Goal: Information Seeking & Learning: Learn about a topic

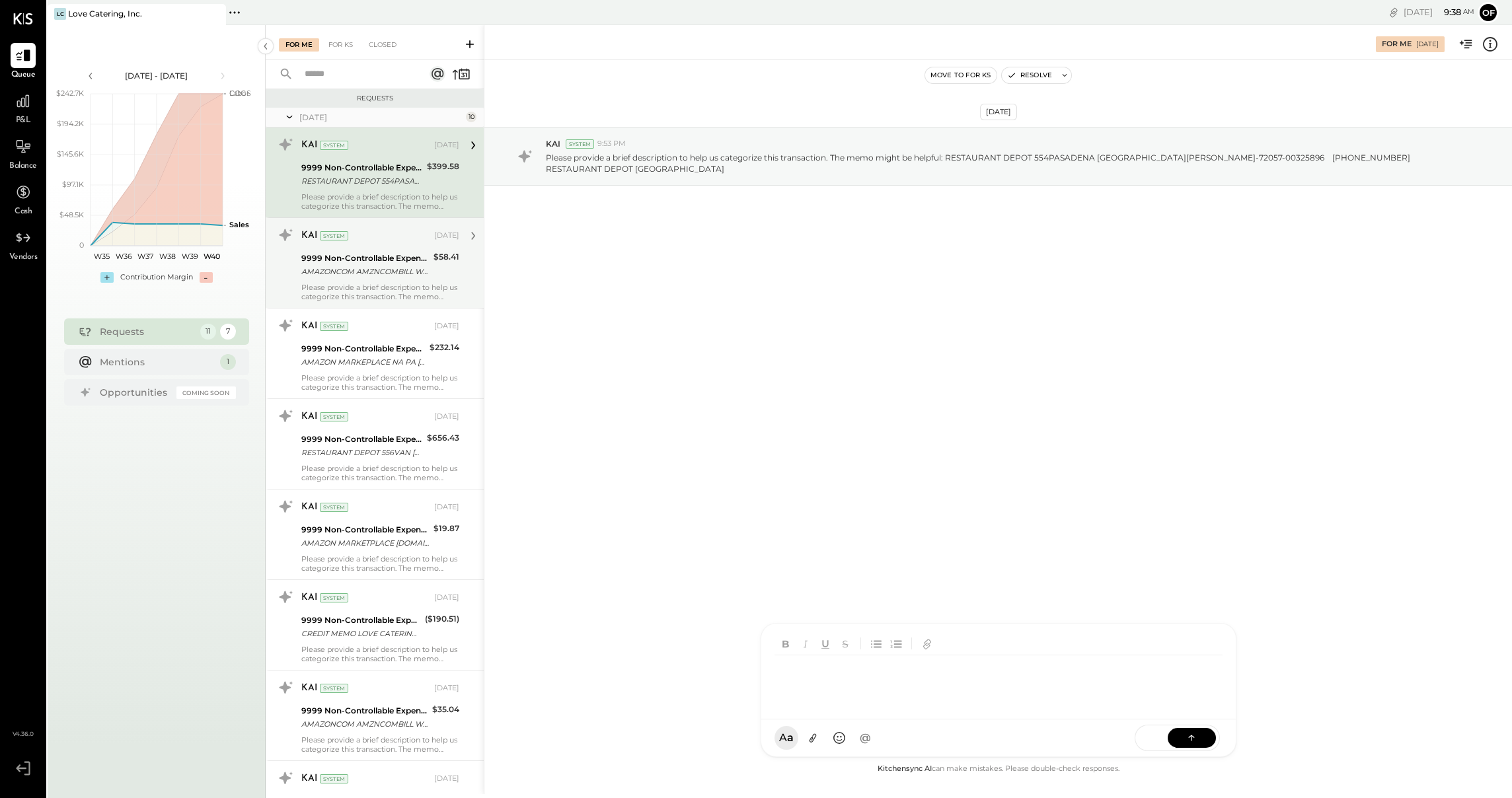
click at [428, 265] on div "9999 Non-Controllable Expenses:Other Income and Expenses:To Be Classified P&L A…" at bounding box center [380, 265] width 158 height 30
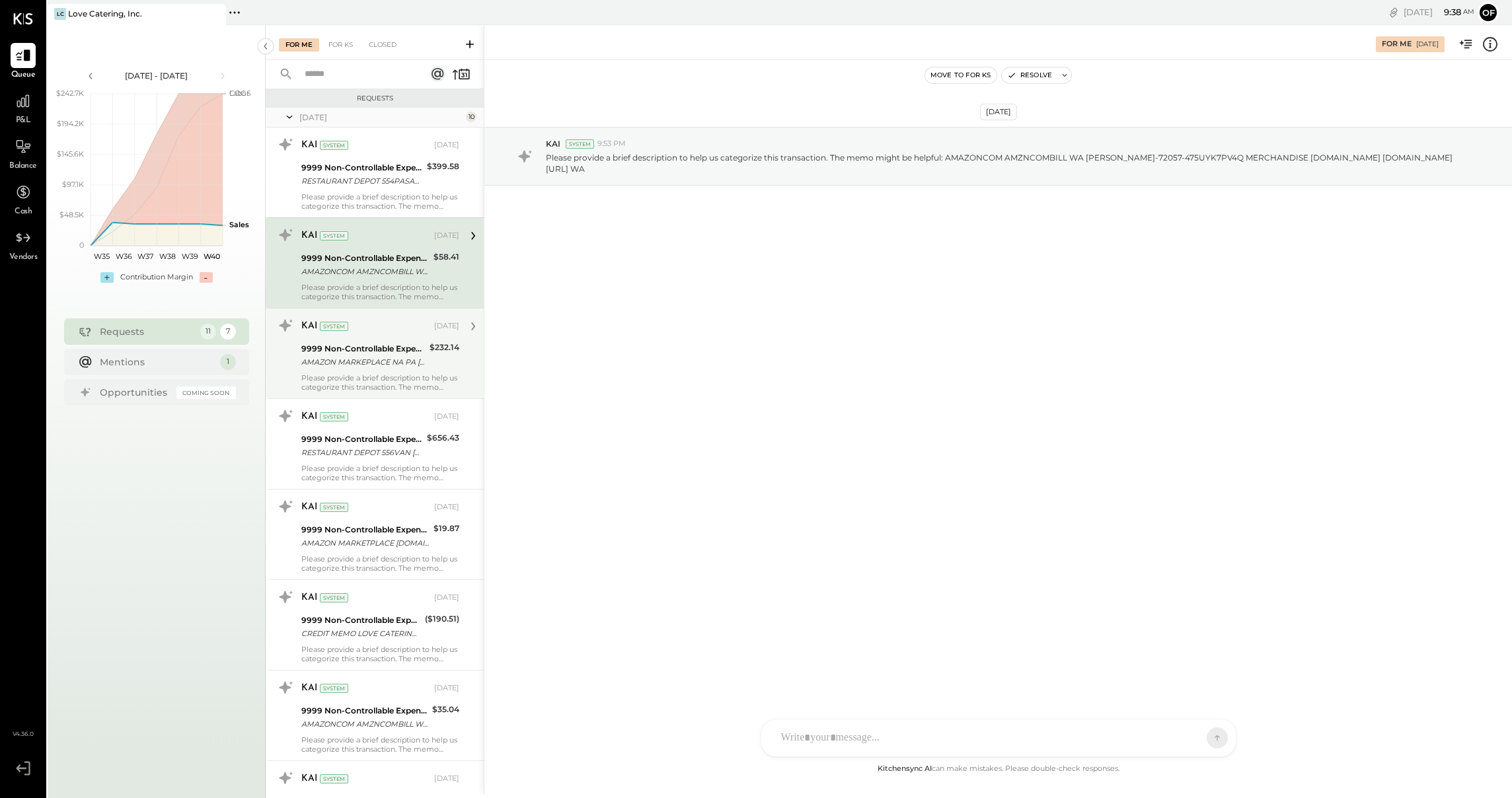
click at [413, 369] on div "9999 Non-Controllable Expenses:Other Income and Expenses:To Be Classified P&L A…" at bounding box center [363, 355] width 124 height 30
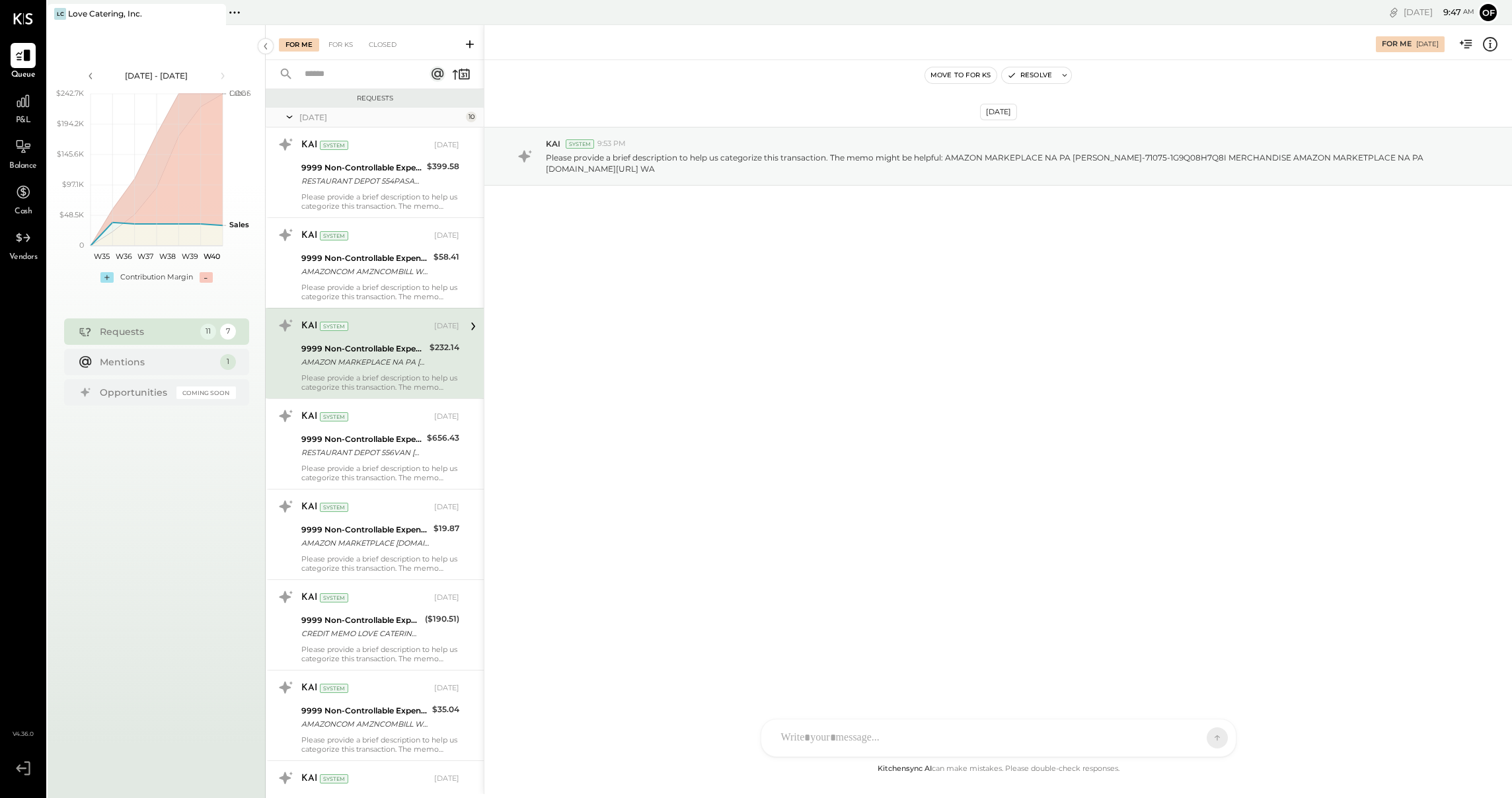
click at [21, 128] on li "Queue P&L Balance Cash Vendors" at bounding box center [23, 153] width 45 height 221
click at [19, 113] on div at bounding box center [23, 101] width 25 height 25
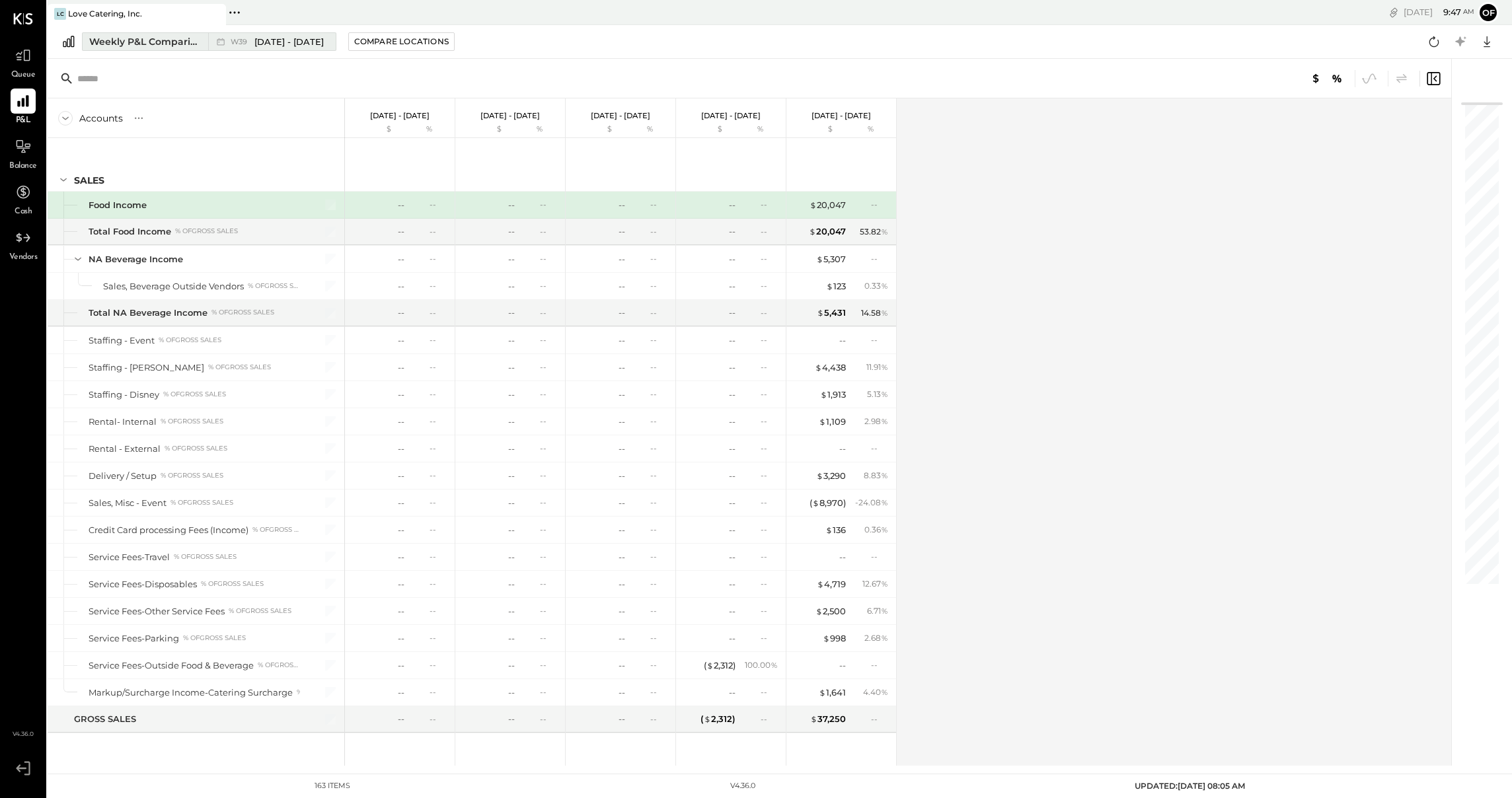
click at [184, 39] on div "Weekly P&L Comparison" at bounding box center [145, 41] width 111 height 13
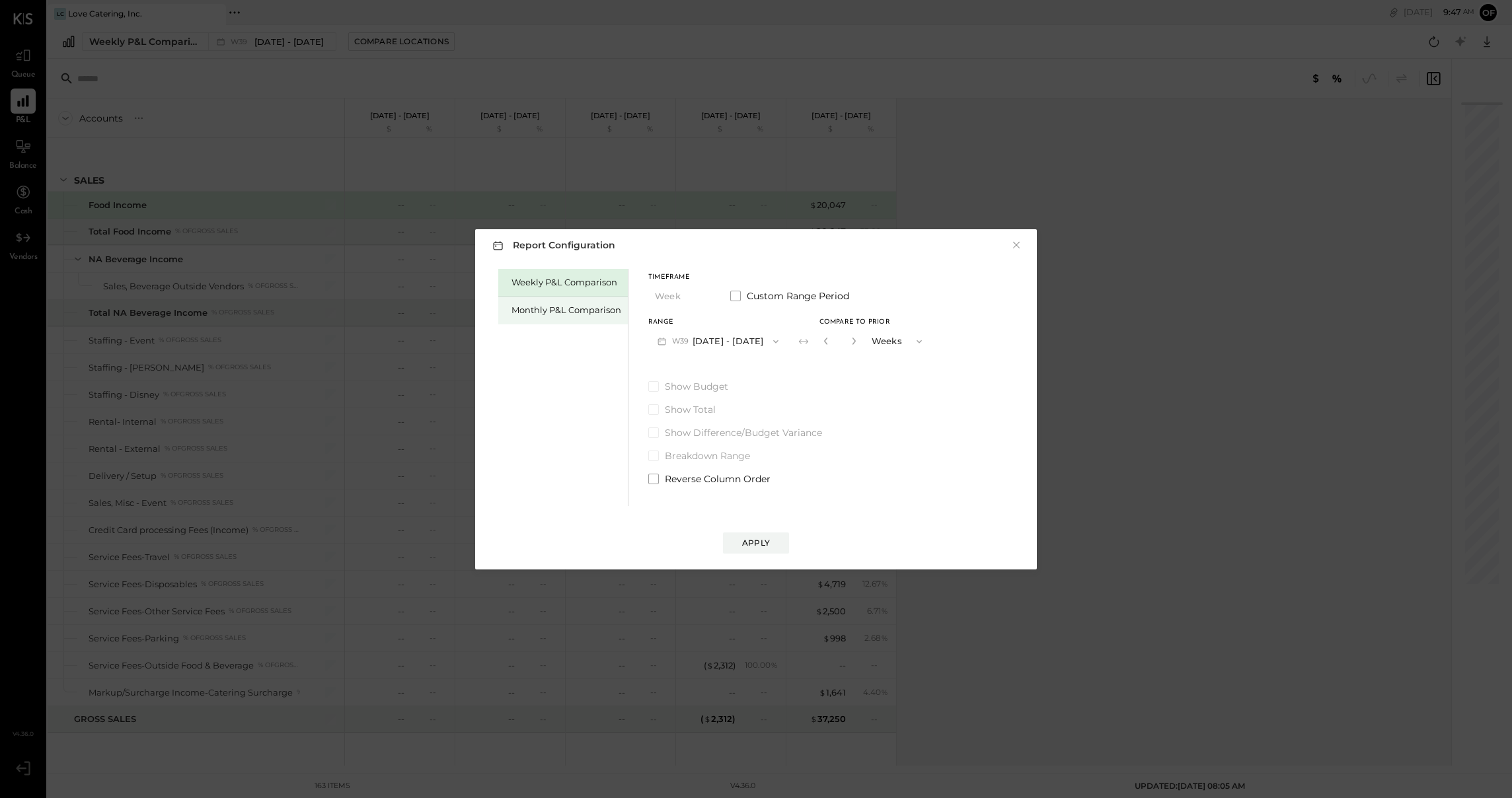
click at [543, 305] on div "Monthly P&L Comparison" at bounding box center [566, 310] width 110 height 13
click at [769, 340] on icon "button" at bounding box center [774, 342] width 11 height 11
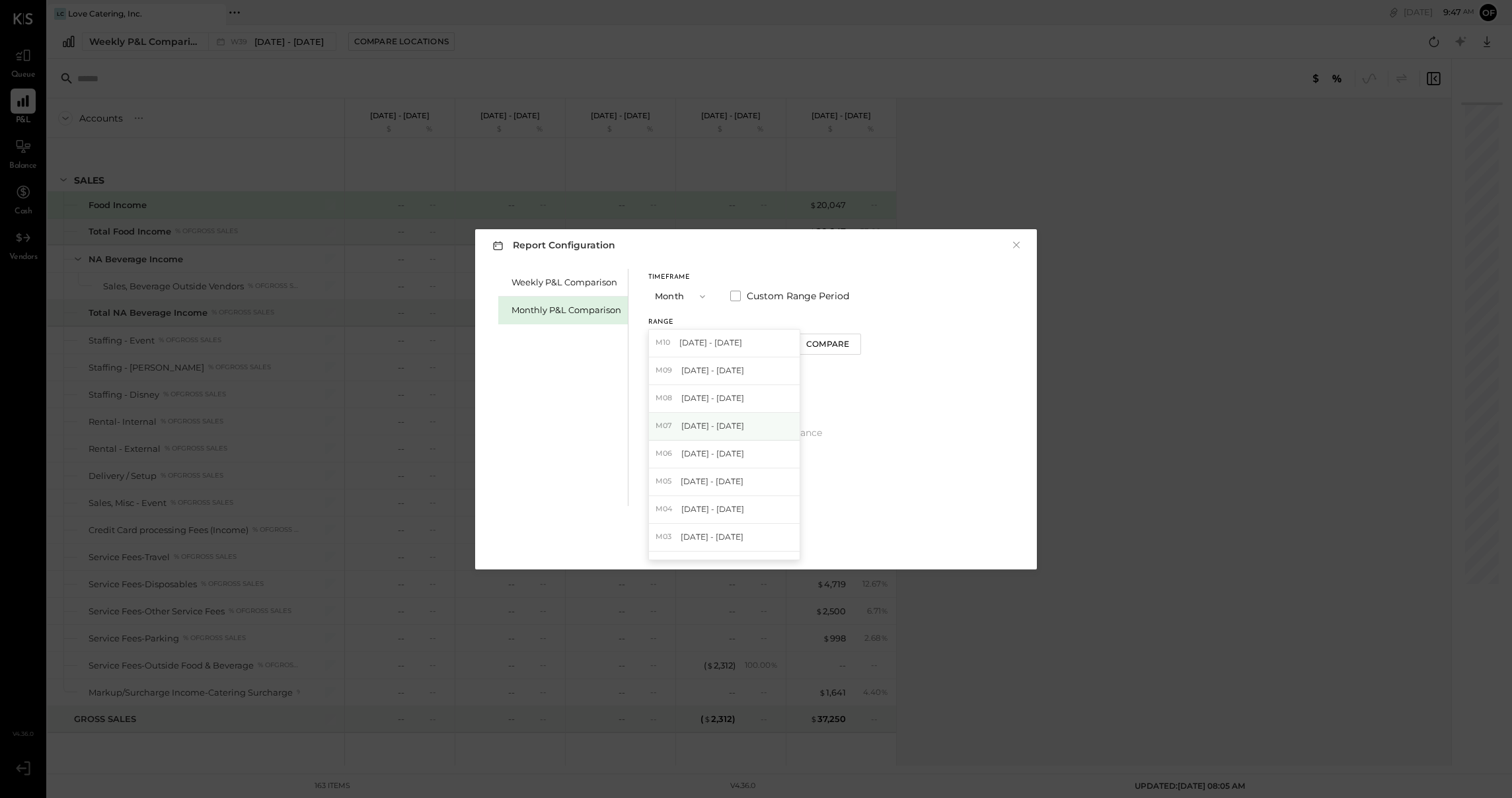
click at [699, 426] on span "[DATE] - [DATE]" at bounding box center [713, 426] width 63 height 12
click at [758, 538] on div "Apply" at bounding box center [755, 543] width 28 height 12
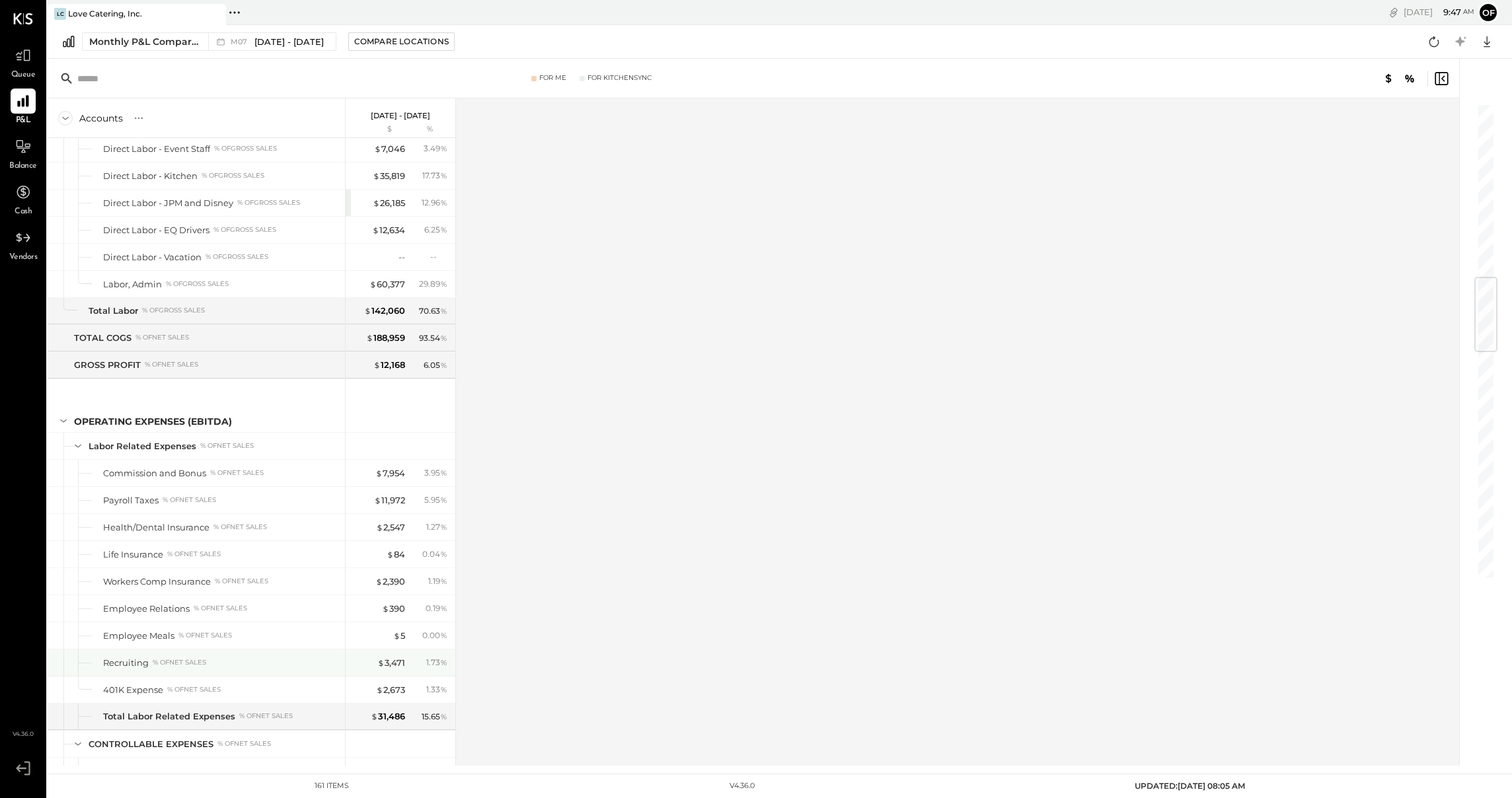
scroll to position [1697, 0]
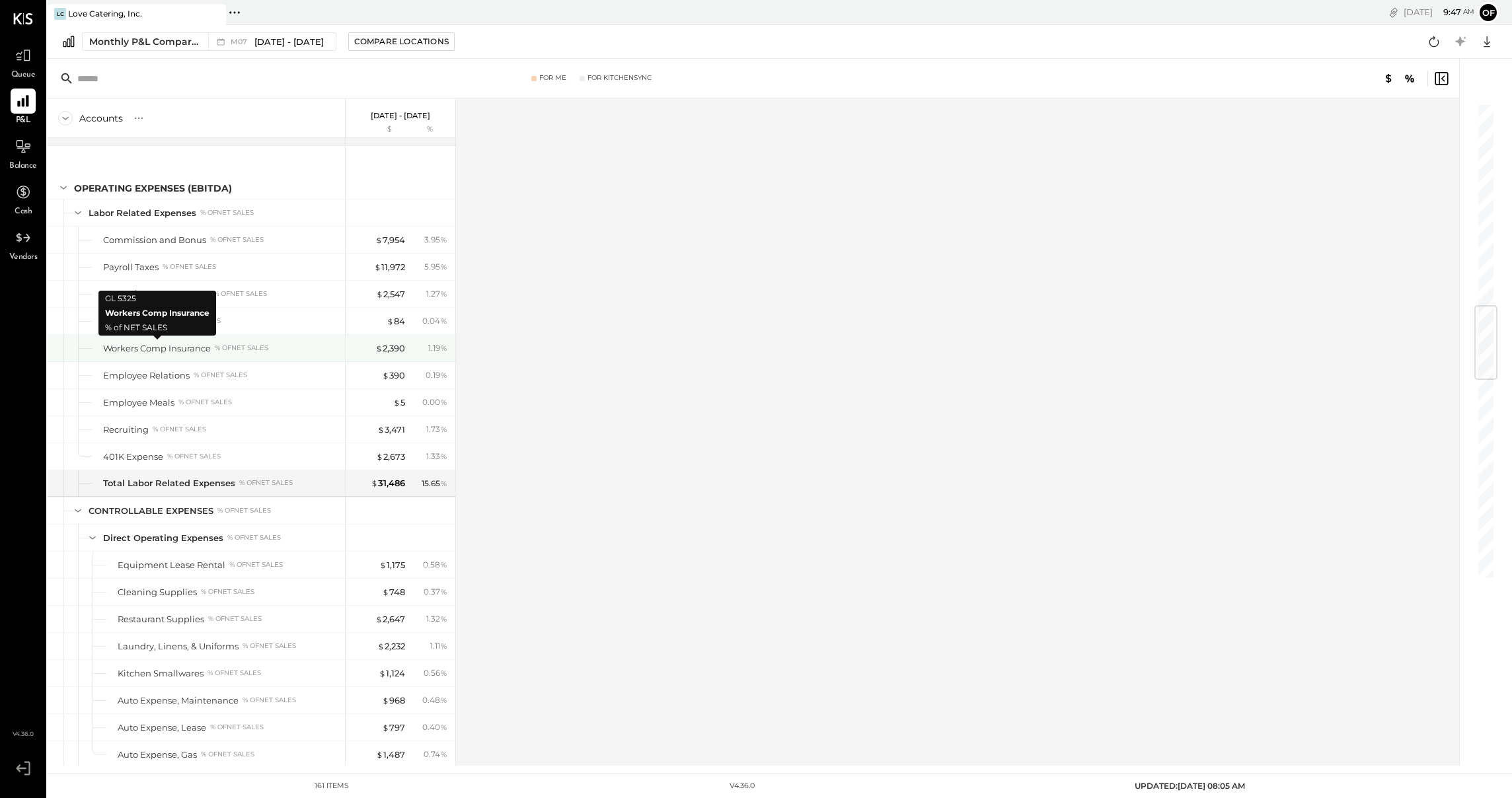
click at [191, 347] on div "Workers Comp Insurance" at bounding box center [157, 349] width 107 height 13
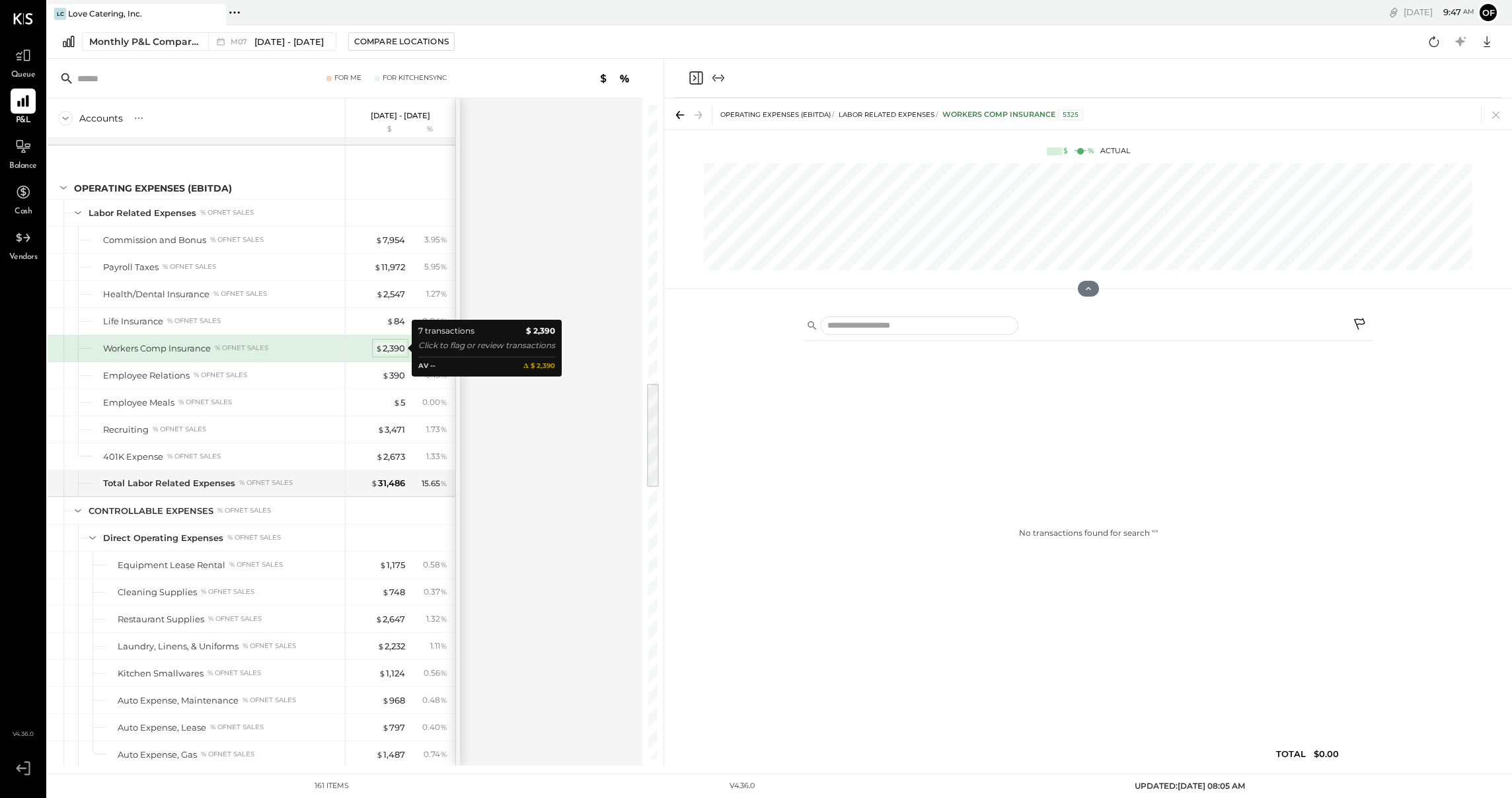
click at [398, 347] on div "$ 2,390" at bounding box center [390, 349] width 30 height 13
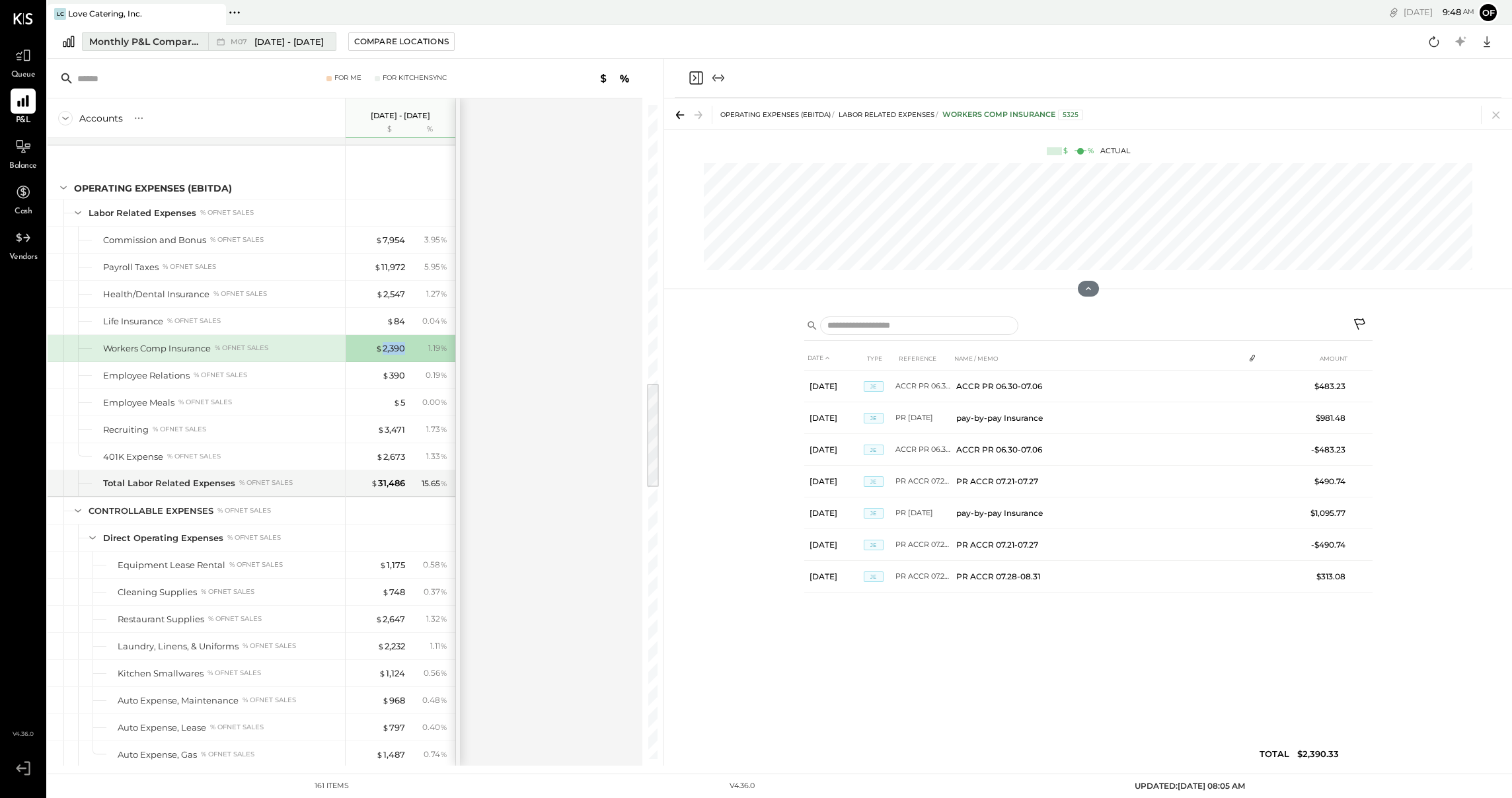
click at [284, 47] on span "[DATE] - [DATE]" at bounding box center [289, 42] width 70 height 13
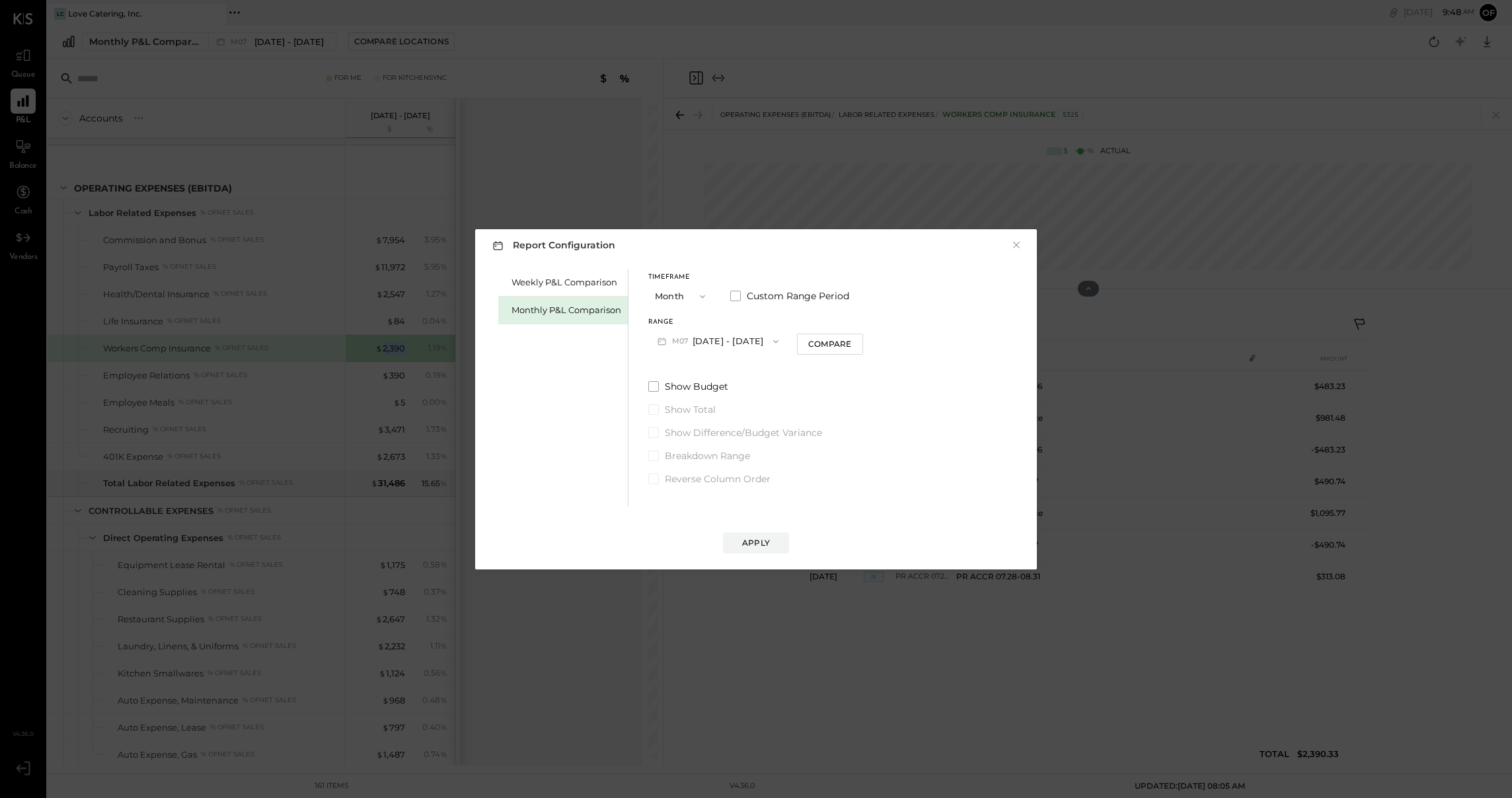
click at [743, 341] on button "M07 [DATE] - [DATE]" at bounding box center [718, 341] width 140 height 24
click at [723, 403] on span "[DATE] - [DATE]" at bounding box center [713, 398] width 63 height 12
click at [765, 539] on div "Apply" at bounding box center [755, 543] width 28 height 12
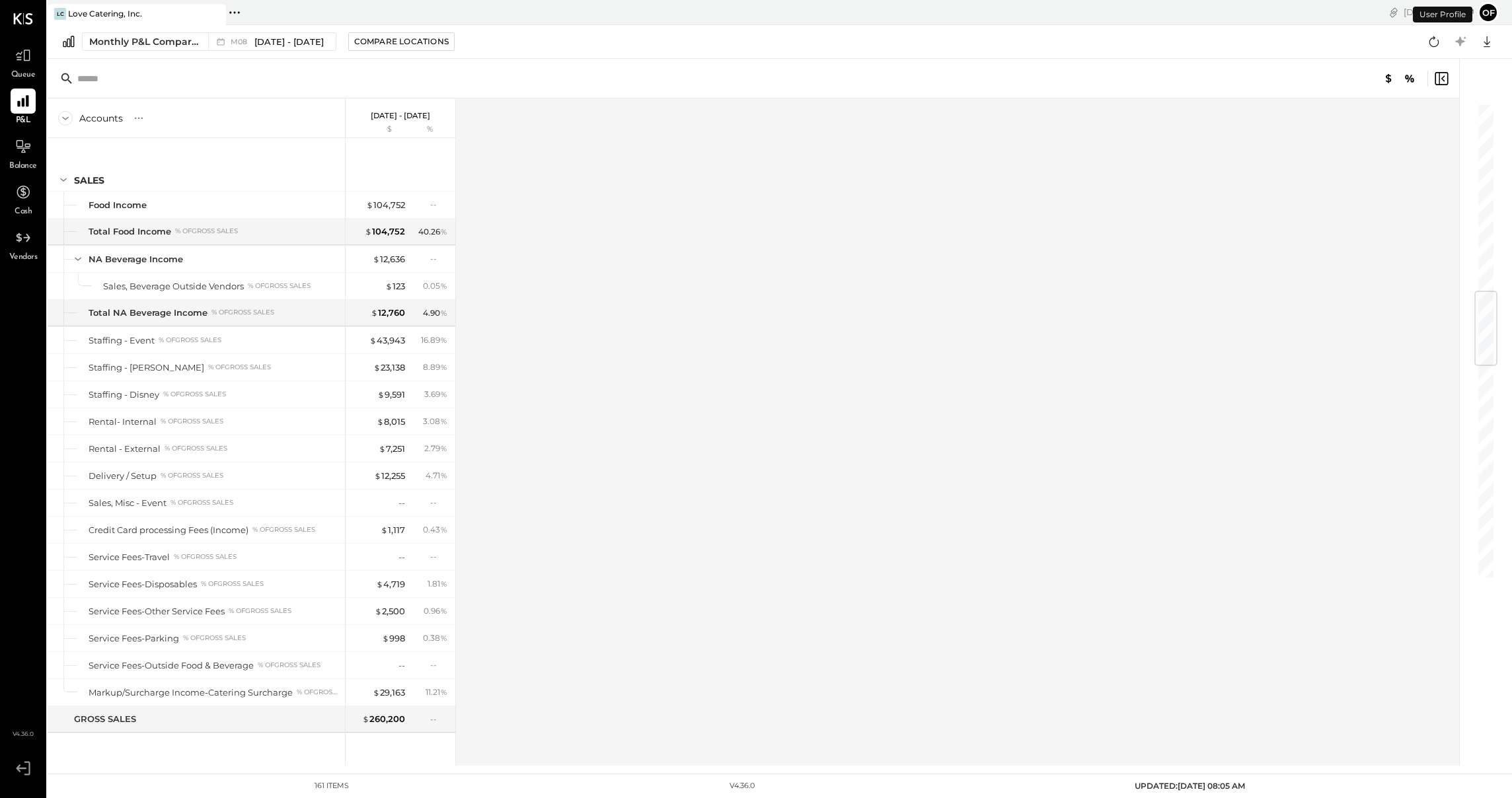
scroll to position [1580, 0]
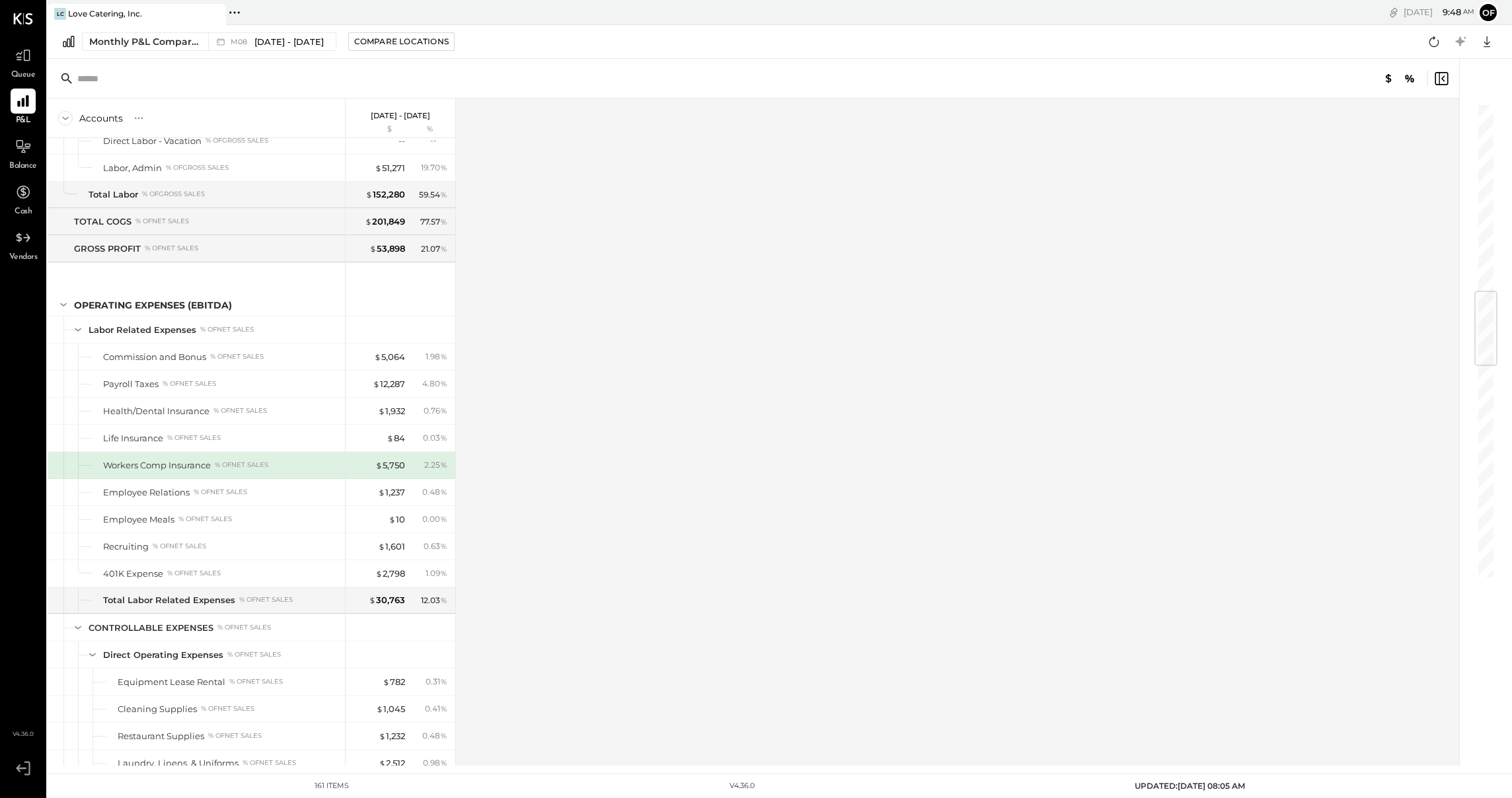
click at [183, 465] on div "Workers Comp Insurance" at bounding box center [157, 465] width 107 height 13
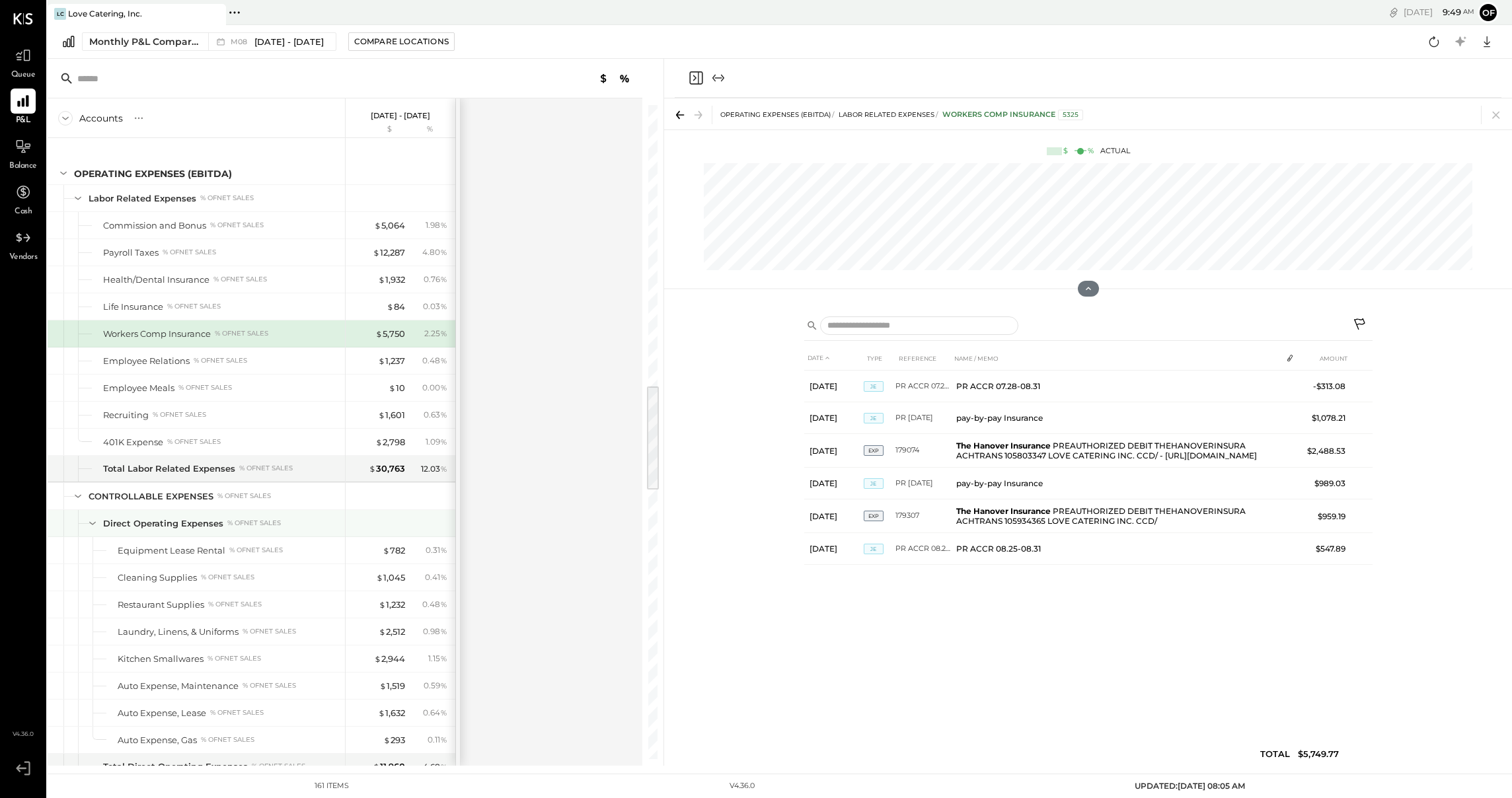
scroll to position [1714, 0]
click at [194, 573] on div "Cleaning Supplies" at bounding box center [157, 575] width 80 height 13
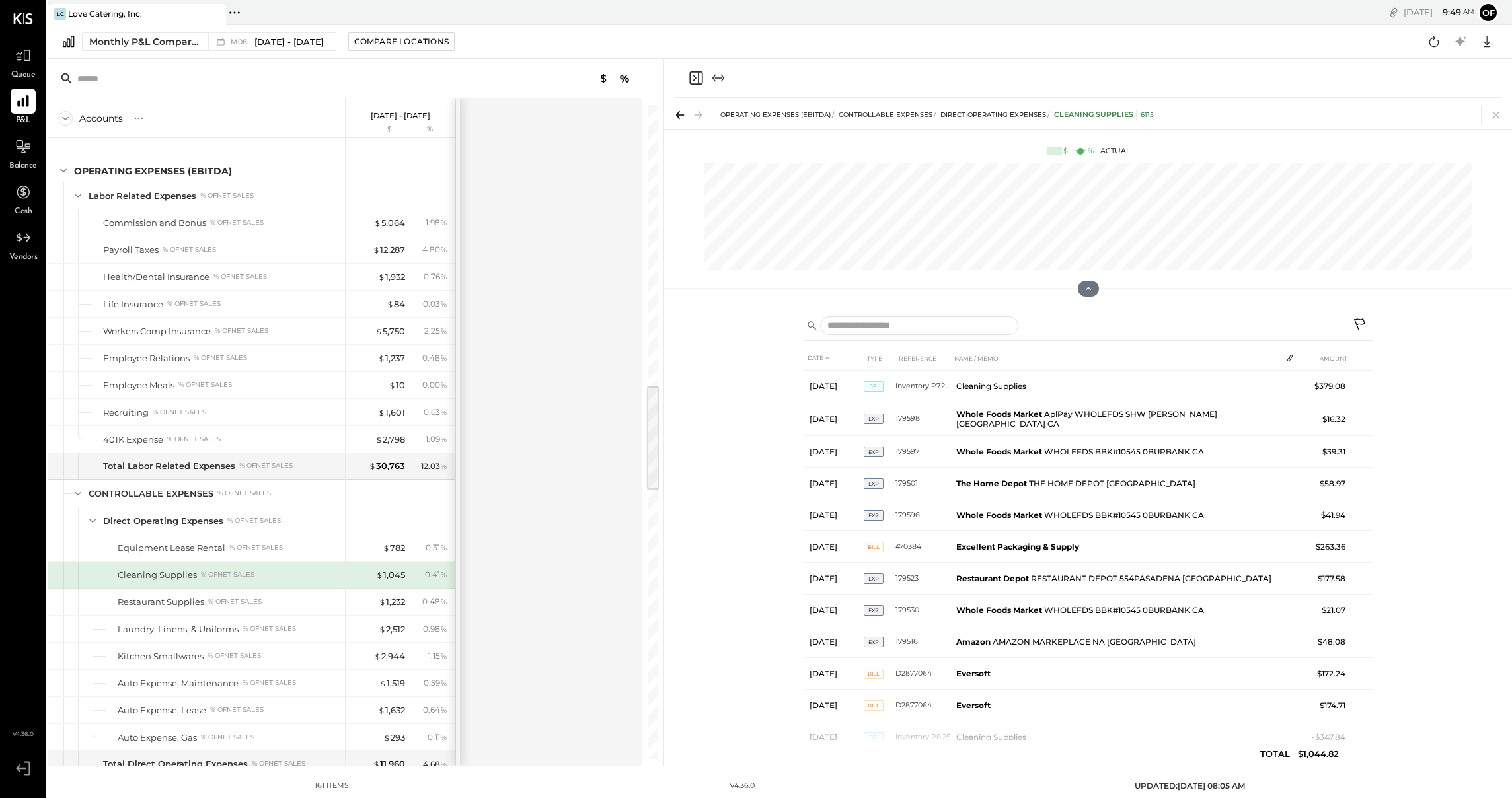
click at [194, 573] on div "Cleaning Supplies" at bounding box center [157, 575] width 80 height 13
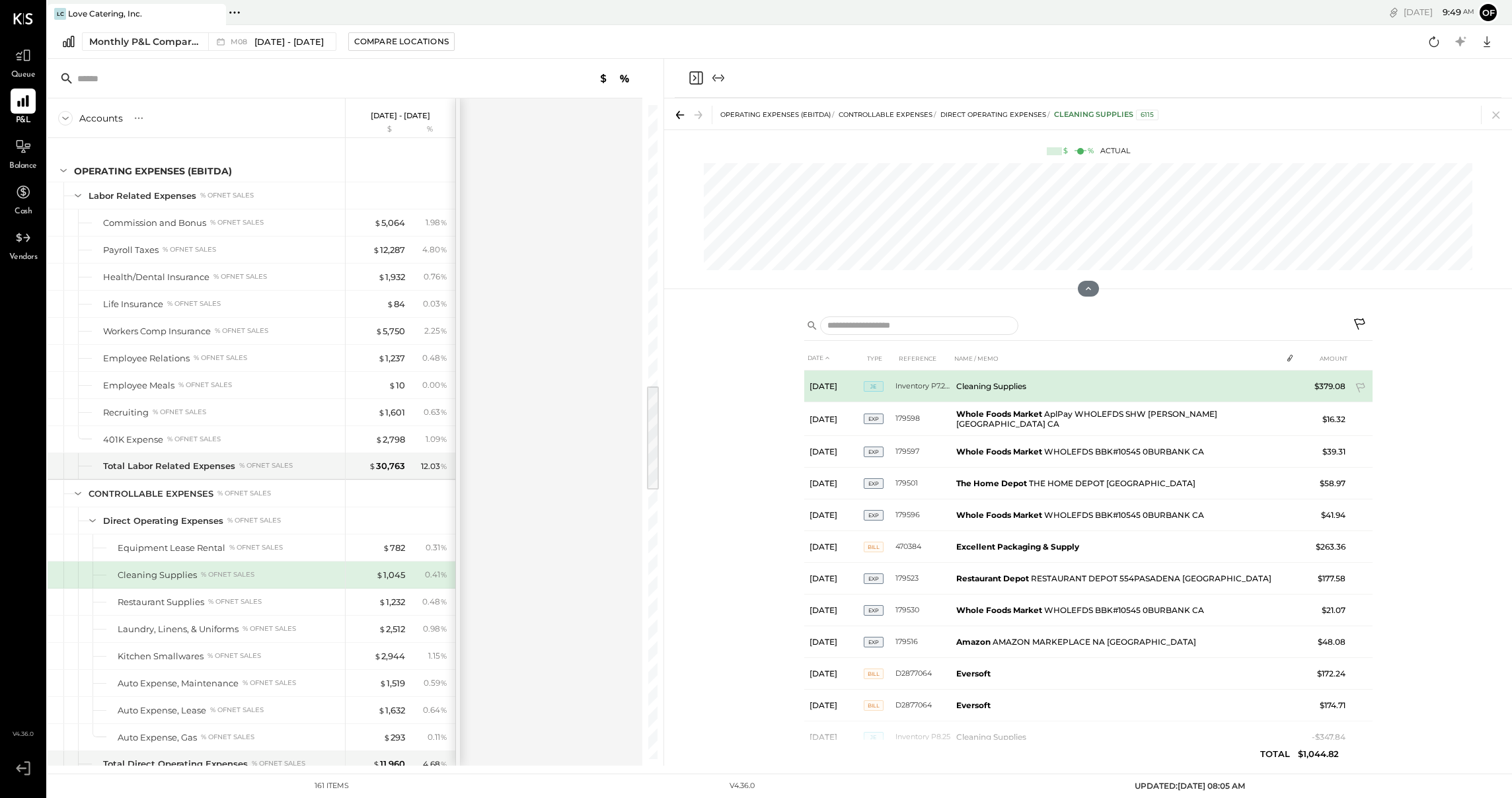
click at [1049, 396] on td "Cleaning Supplies" at bounding box center [1116, 386] width 330 height 31
click at [971, 378] on td "Cleaning Supplies" at bounding box center [1116, 386] width 330 height 31
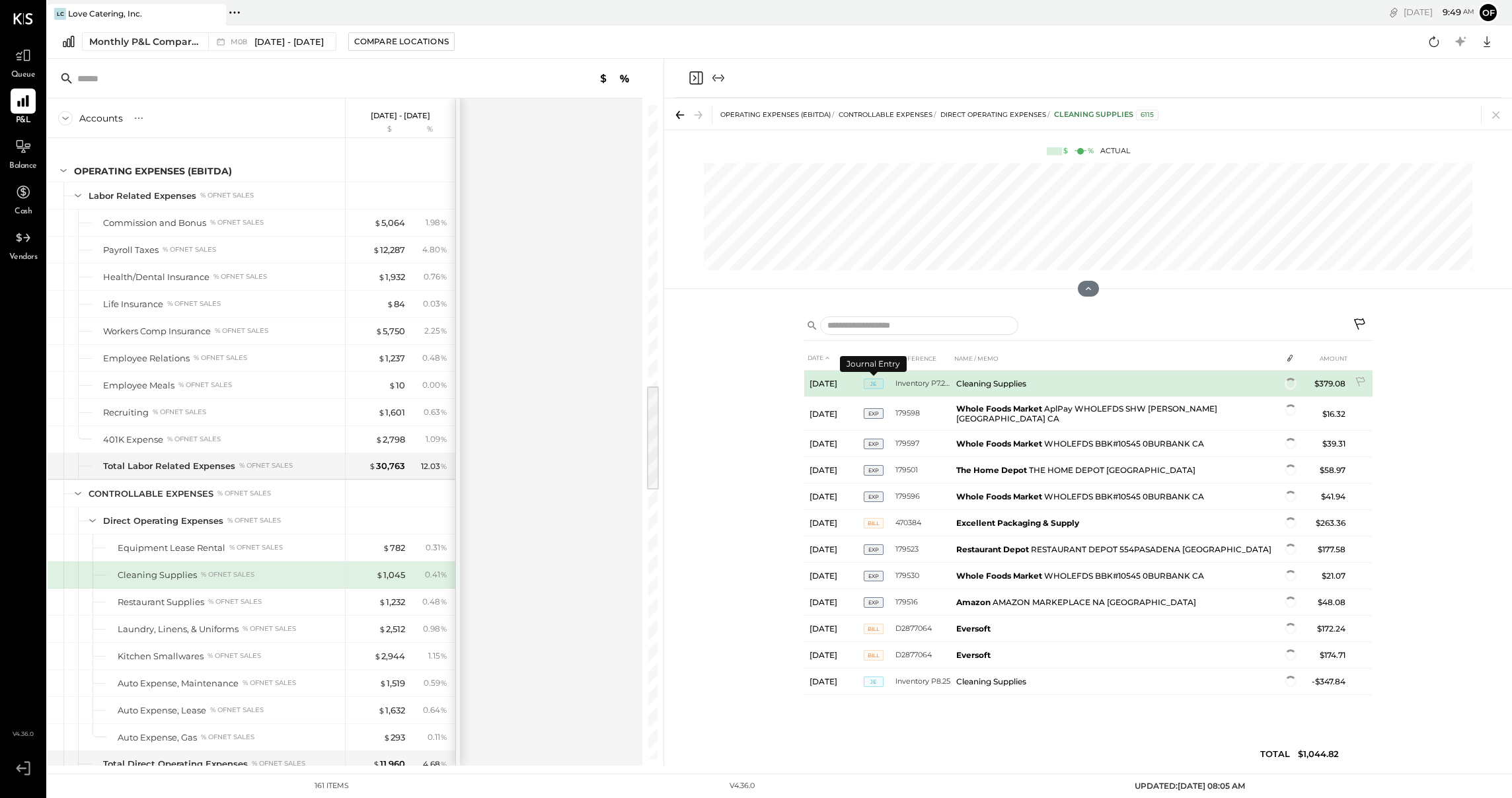
click at [876, 385] on span "JE" at bounding box center [873, 384] width 20 height 11
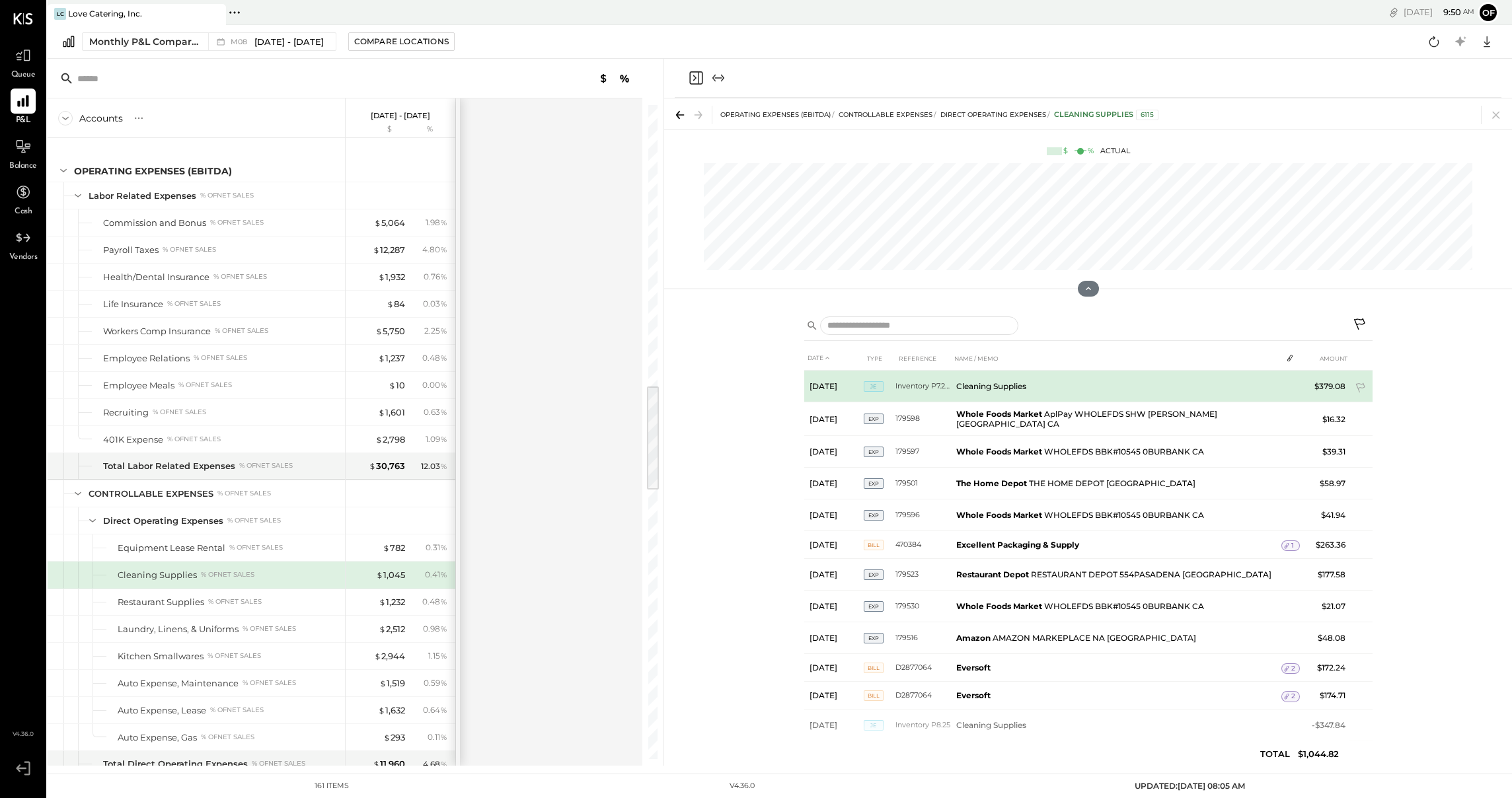
click at [945, 385] on td "Inventory P7.25R" at bounding box center [923, 386] width 55 height 31
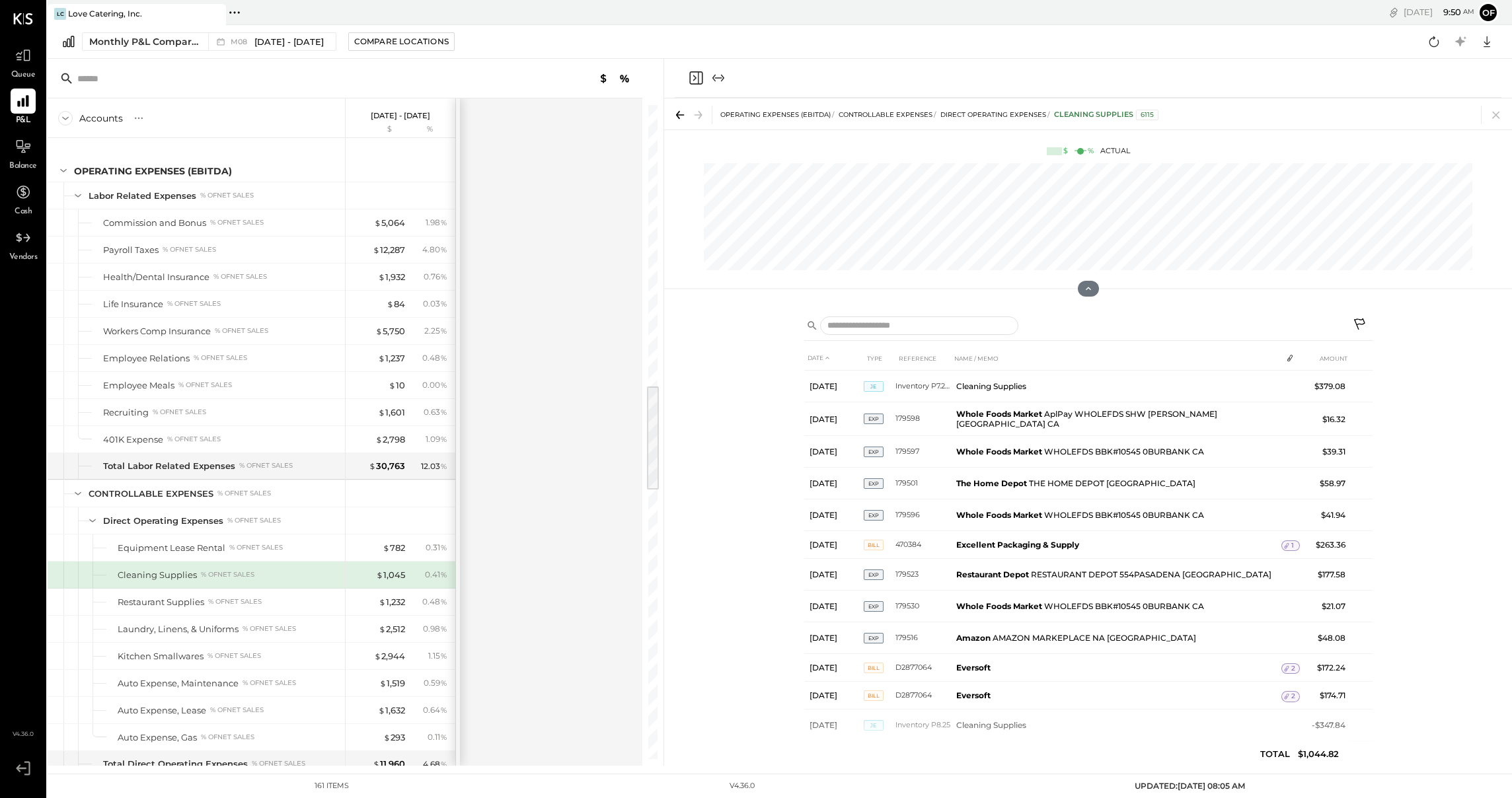
click at [1287, 357] on icon at bounding box center [1290, 358] width 11 height 11
